Goal: Find contact information: Find contact information

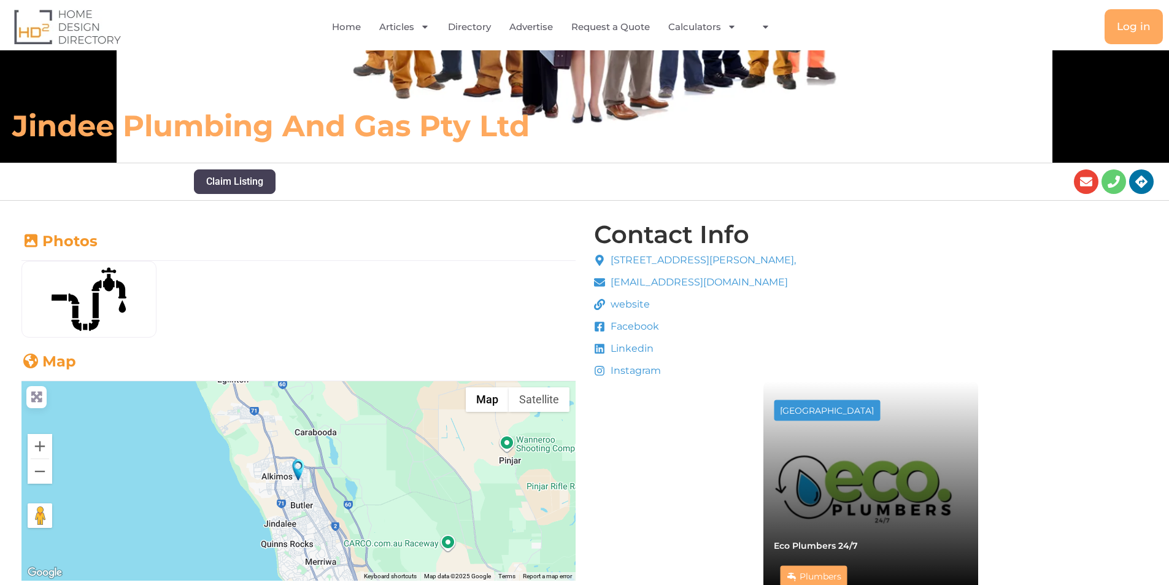
scroll to position [245, 0]
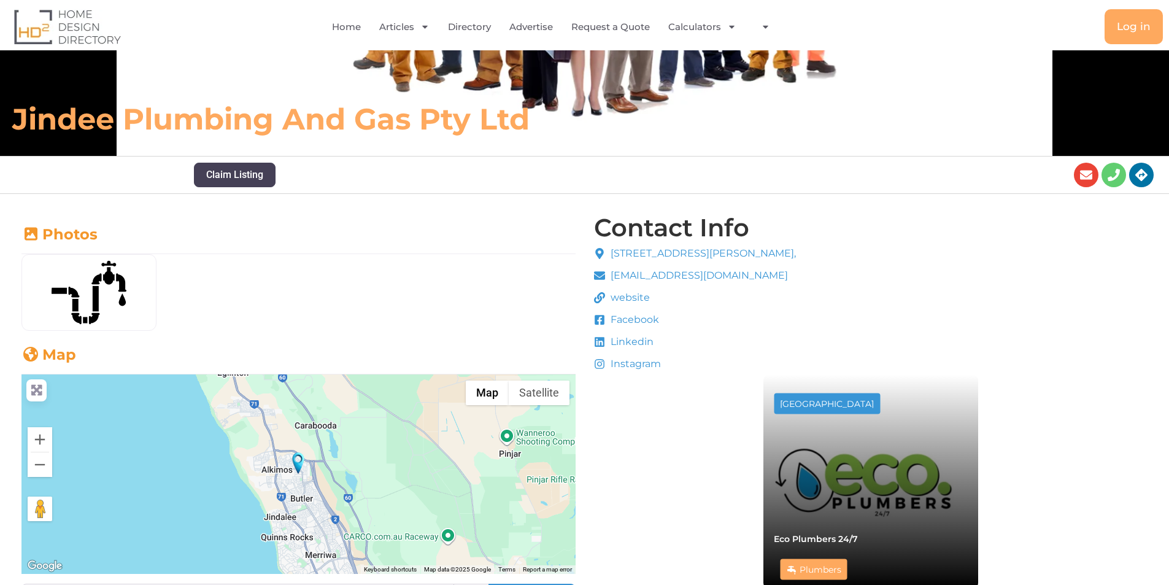
click at [650, 251] on span "[STREET_ADDRESS][PERSON_NAME]," at bounding box center [702, 253] width 188 height 15
drag, startPoint x: 630, startPoint y: 249, endPoint x: 725, endPoint y: 249, distance: 95.1
click at [683, 250] on span "[STREET_ADDRESS][PERSON_NAME]," at bounding box center [702, 253] width 188 height 15
click at [725, 249] on span "[STREET_ADDRESS][PERSON_NAME]," at bounding box center [702, 253] width 188 height 15
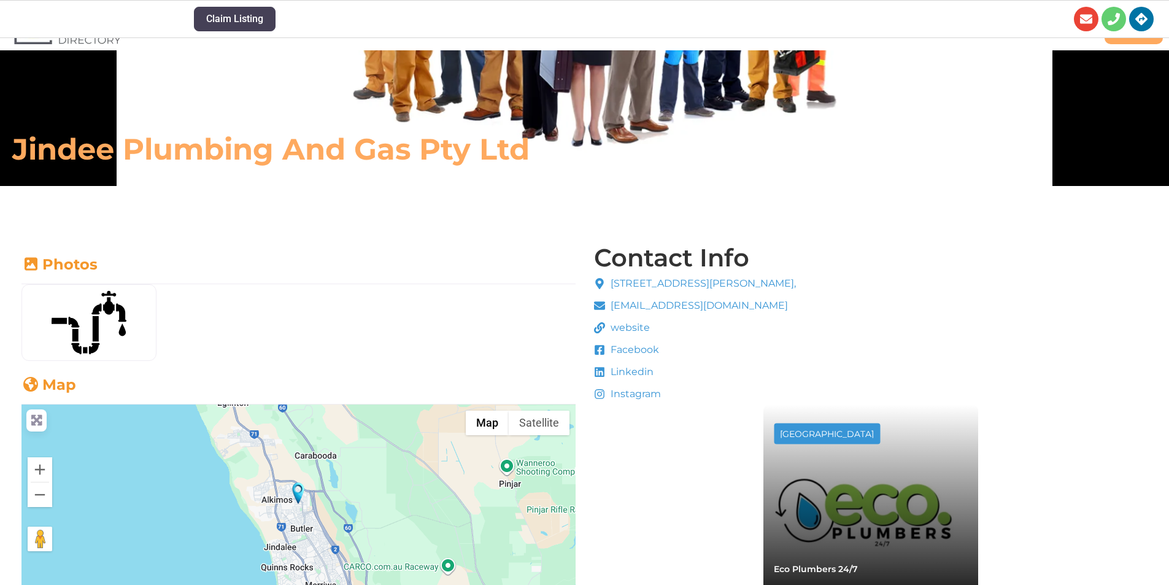
scroll to position [491, 0]
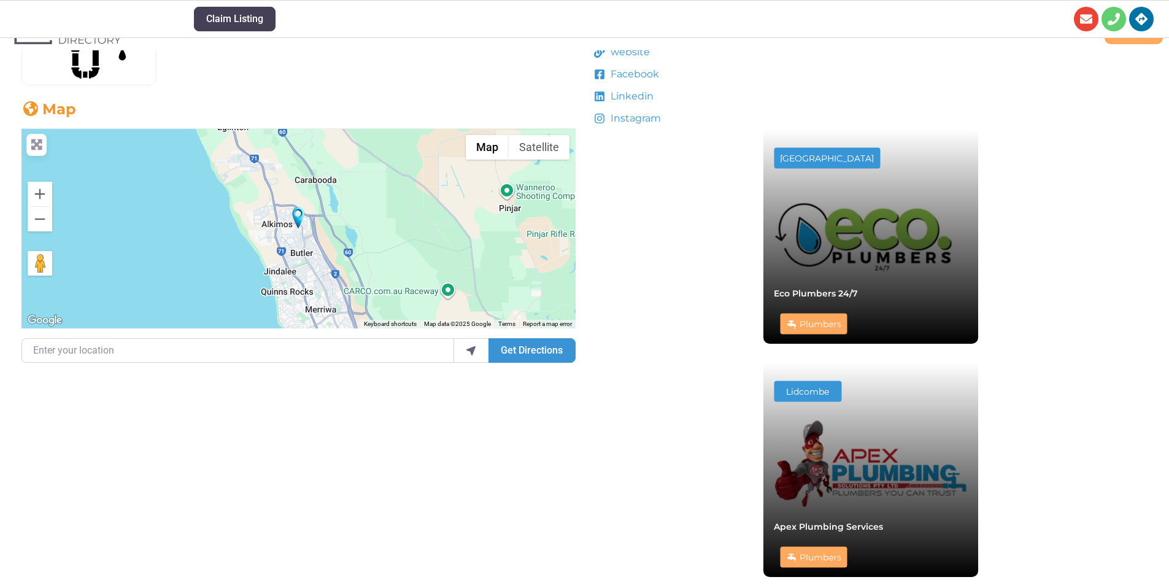
click at [325, 234] on div at bounding box center [298, 228] width 554 height 199
click at [38, 193] on button "Zoom in" at bounding box center [40, 194] width 25 height 25
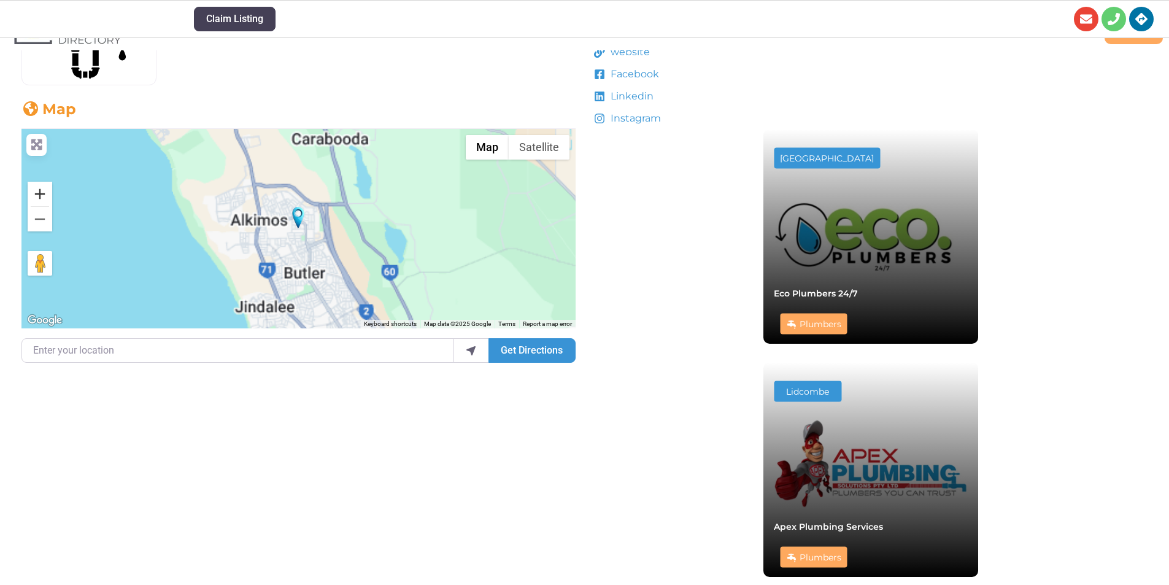
click at [38, 193] on button "Zoom in" at bounding box center [40, 194] width 25 height 25
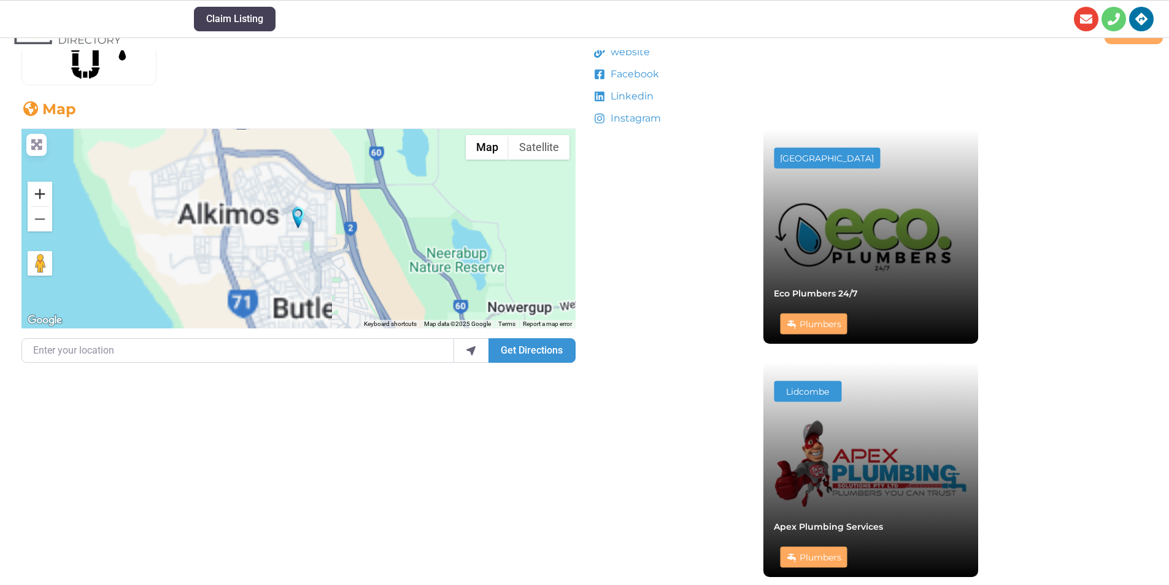
click at [38, 193] on button "Zoom in" at bounding box center [40, 194] width 25 height 25
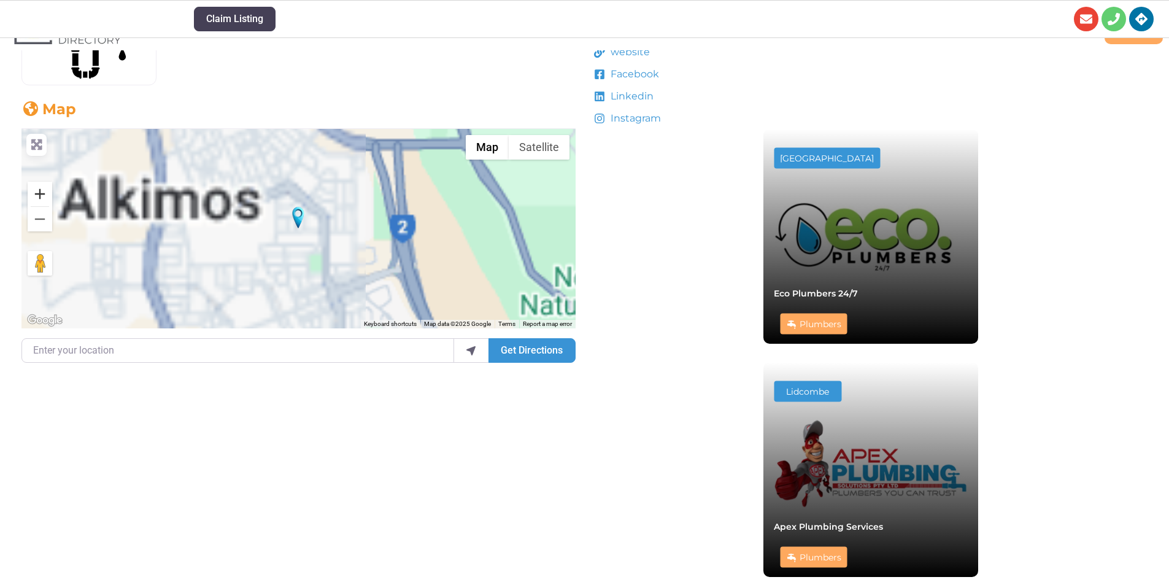
click at [38, 193] on button "Zoom in" at bounding box center [40, 194] width 25 height 25
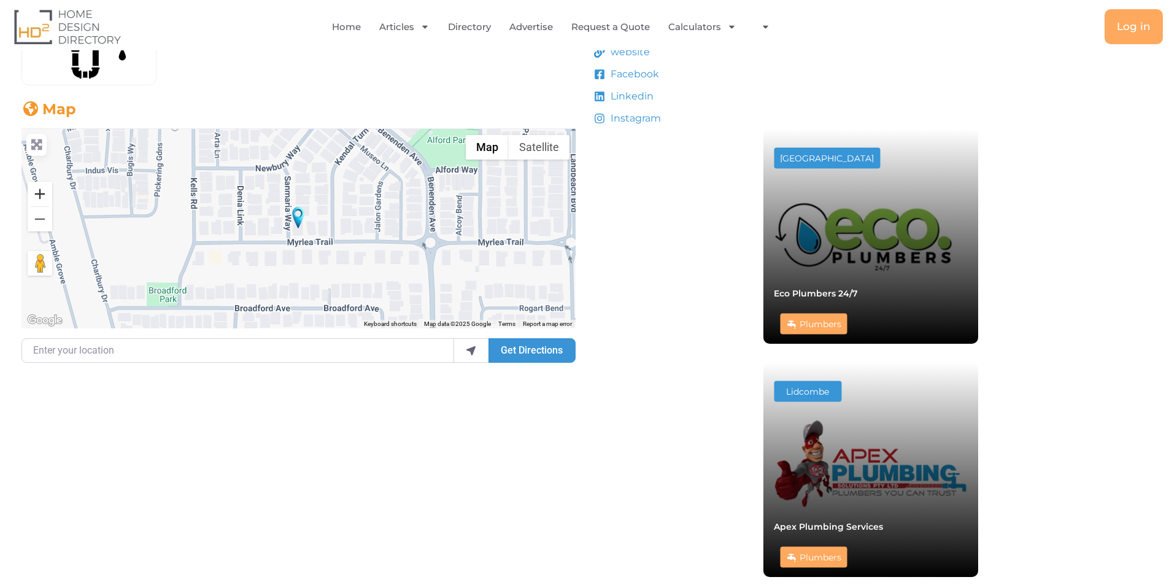
scroll to position [0, 0]
